Goal: Find specific page/section: Find specific page/section

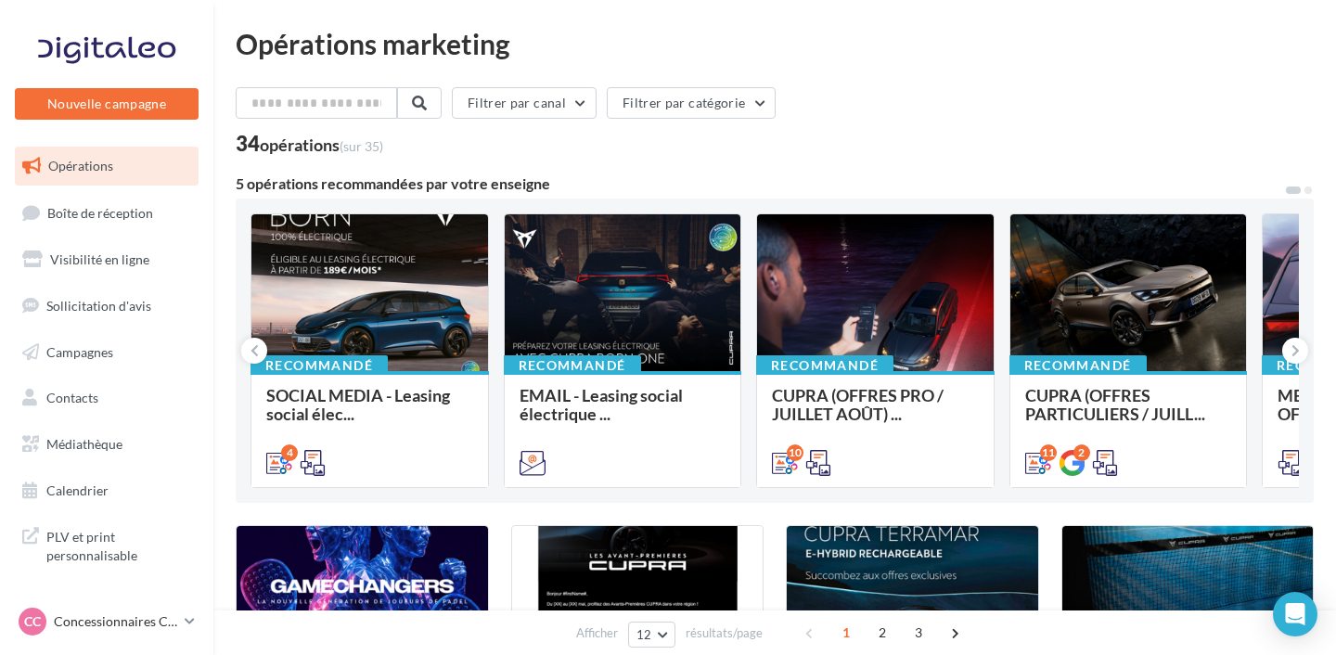
click at [124, 176] on link "Opérations" at bounding box center [106, 166] width 191 height 39
click at [122, 615] on p "Concessionnaires CUPRA" at bounding box center [115, 622] width 123 height 19
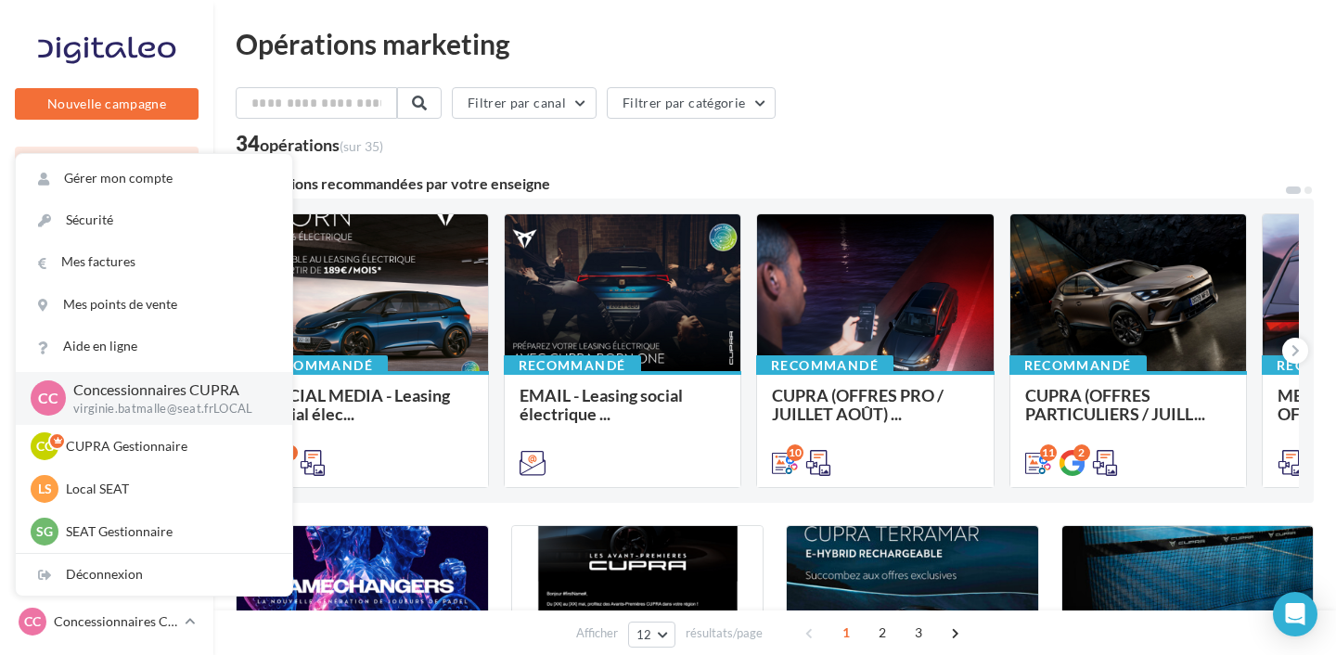
click at [952, 112] on div "Filtrer par canal Filtrer par catégorie" at bounding box center [775, 106] width 1078 height 39
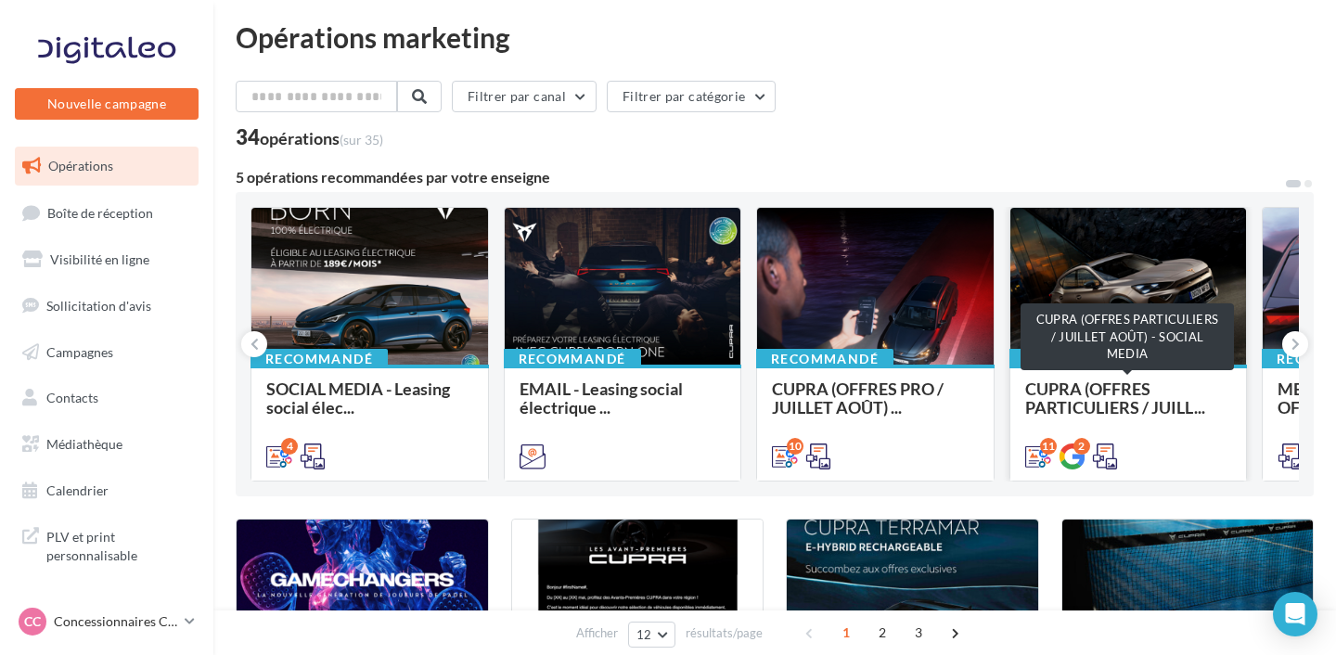
scroll to position [2, 0]
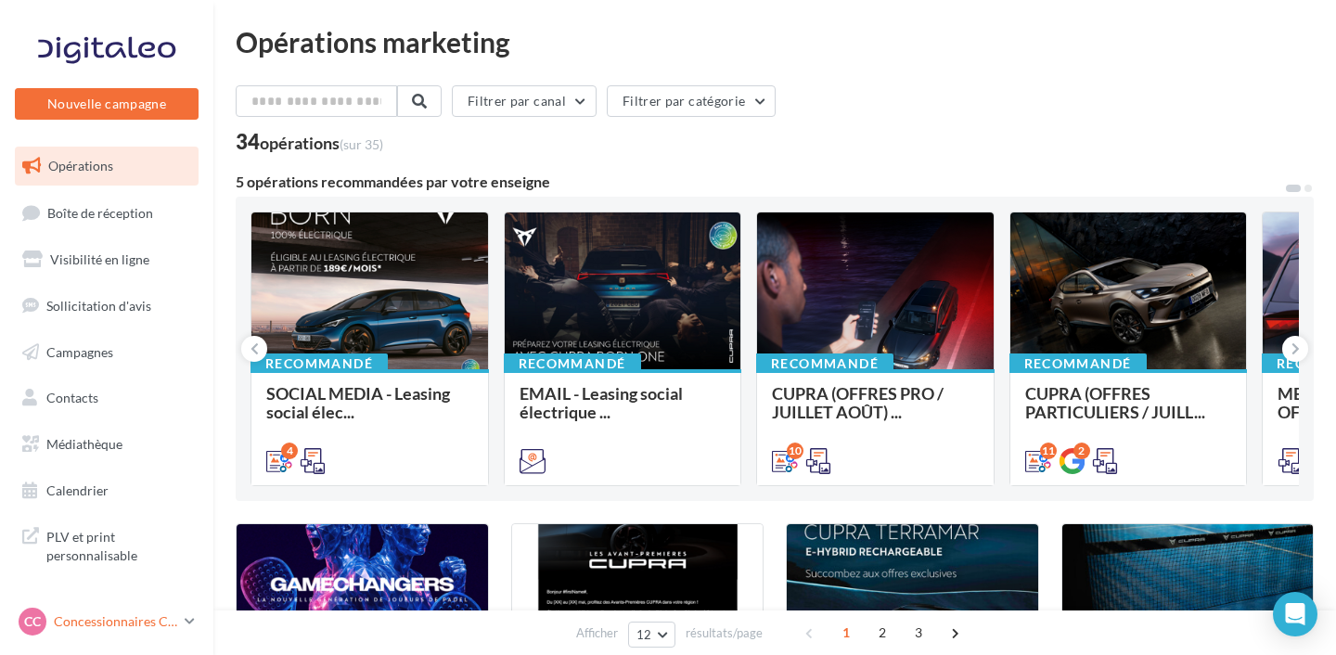
click at [126, 626] on p "Concessionnaires CUPRA" at bounding box center [115, 622] width 123 height 19
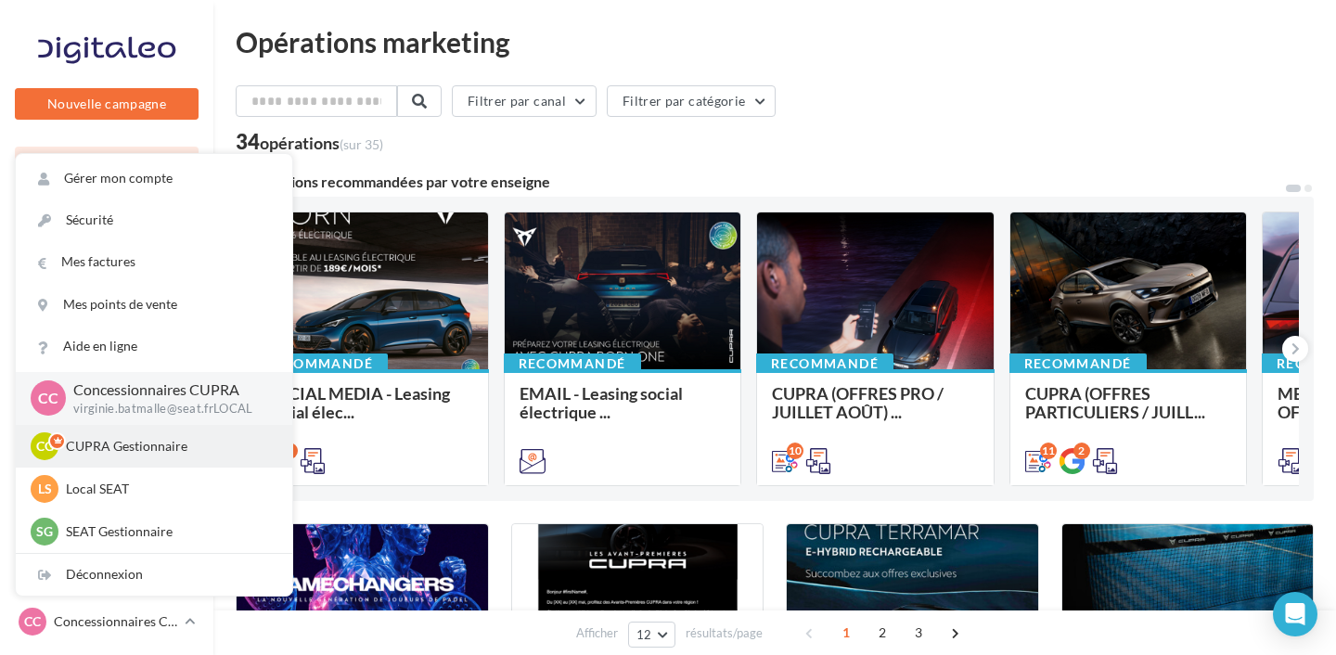
click at [154, 458] on div "CG CUPRA Gestionnaire pauline.frambot@ddb.fr" at bounding box center [154, 446] width 247 height 28
